Goal: Check status: Check status

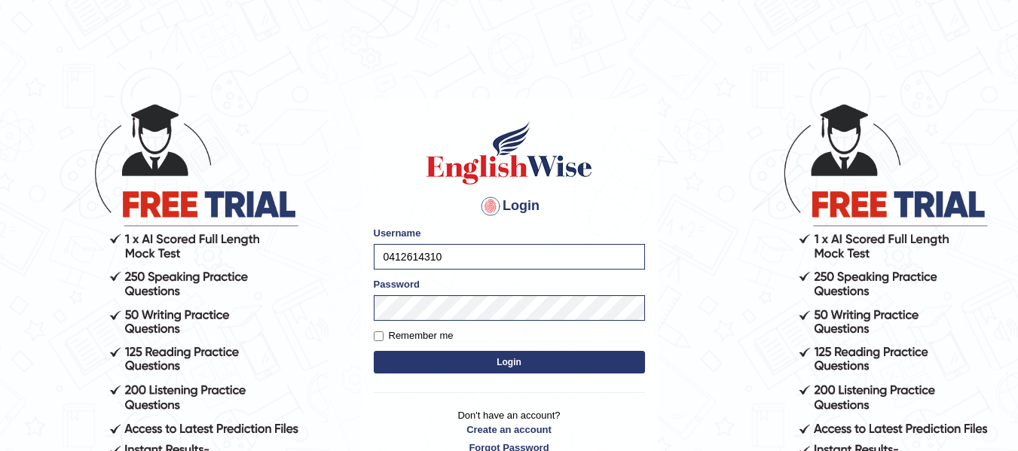
click at [401, 352] on button "Login" at bounding box center [509, 362] width 271 height 23
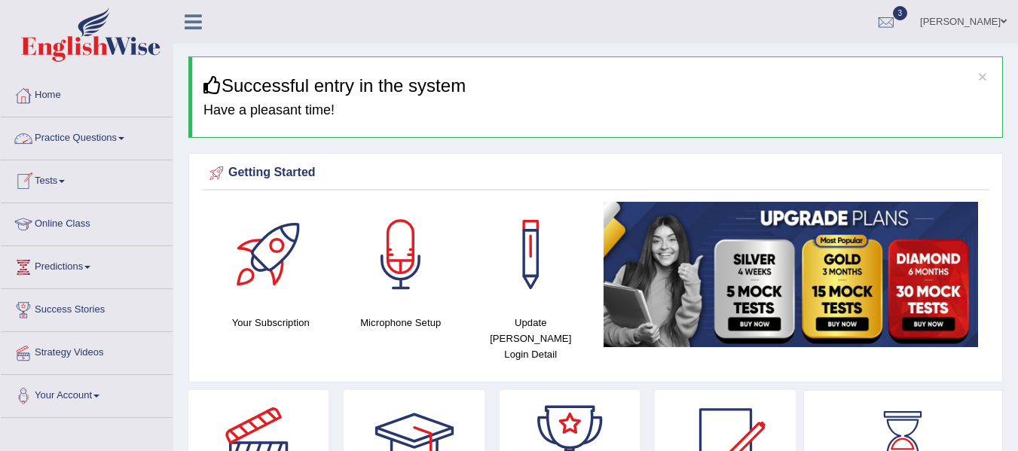
click at [63, 178] on link "Tests" at bounding box center [87, 179] width 172 height 38
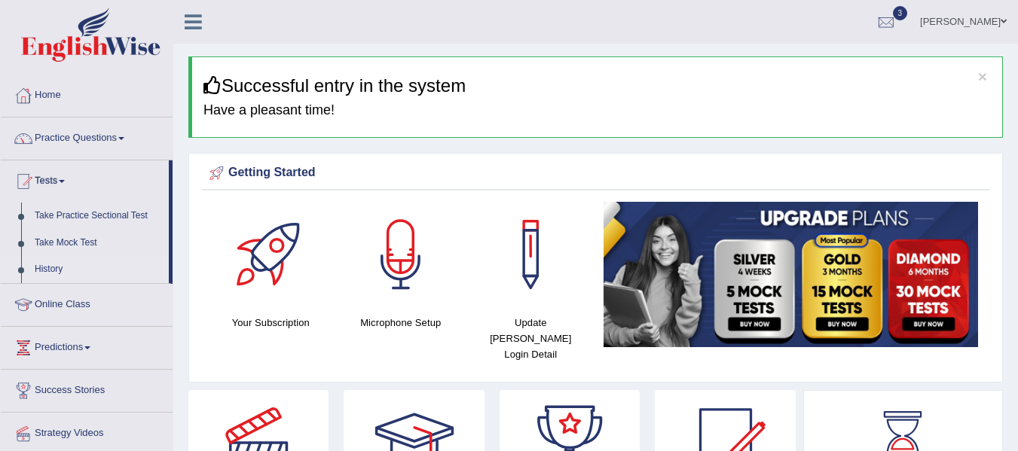
click at [35, 273] on link "History" at bounding box center [98, 269] width 141 height 27
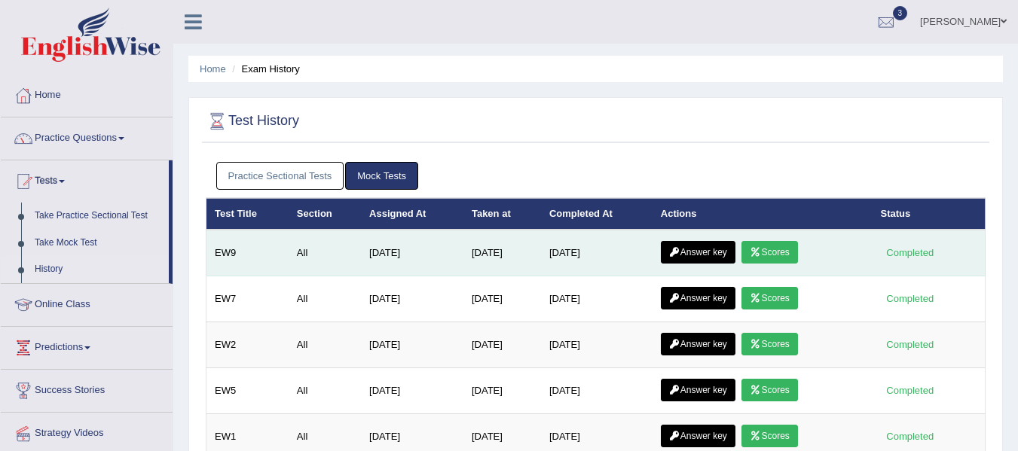
click at [787, 250] on link "Scores" at bounding box center [769, 252] width 56 height 23
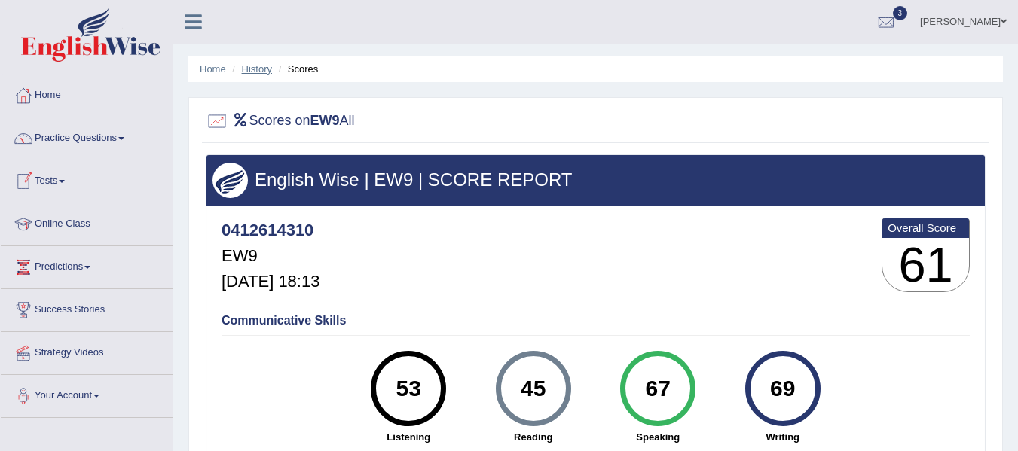
click at [264, 67] on link "History" at bounding box center [257, 68] width 30 height 11
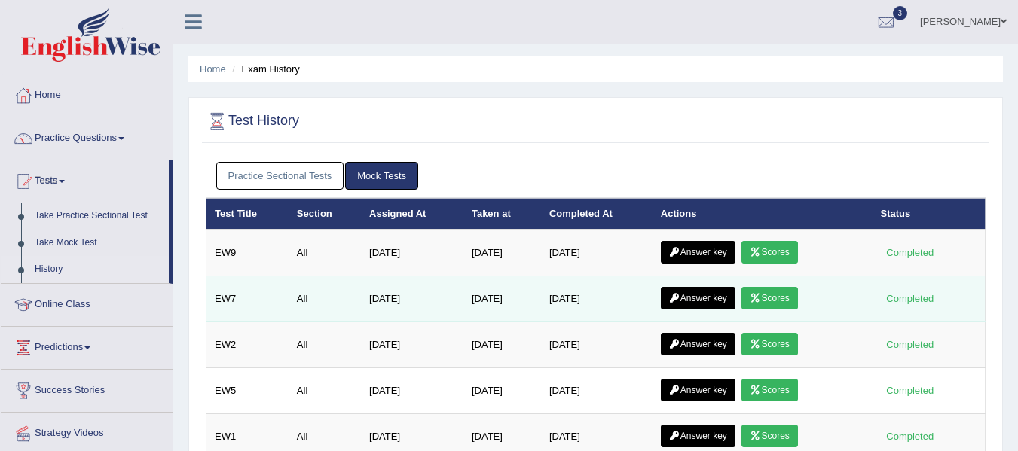
click at [772, 304] on link "Scores" at bounding box center [769, 298] width 56 height 23
